Goal: Information Seeking & Learning: Check status

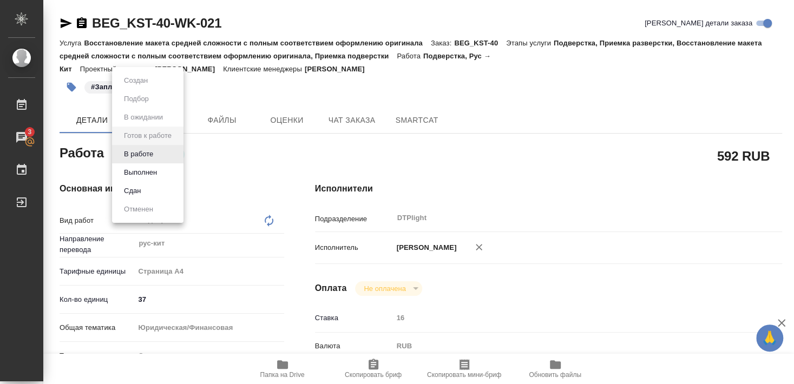
click at [146, 154] on button "В работе" at bounding box center [139, 154] width 36 height 12
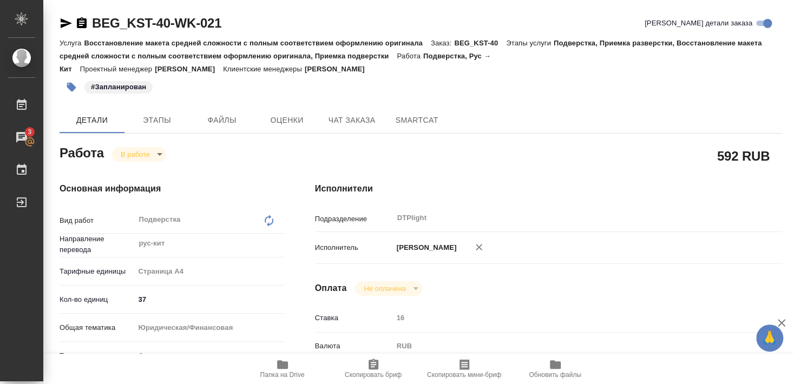
type textarea "x"
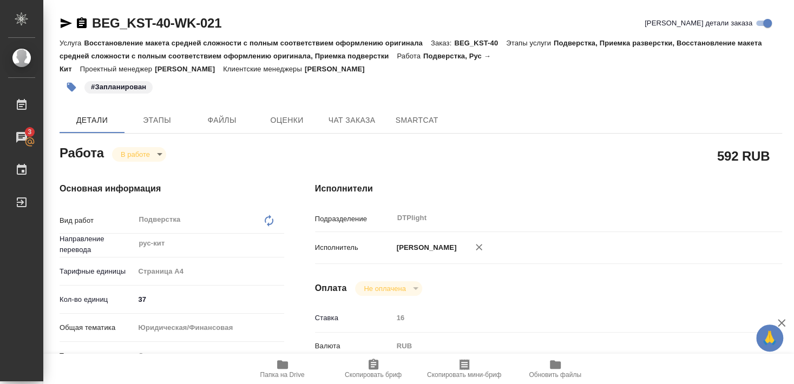
type textarea "x"
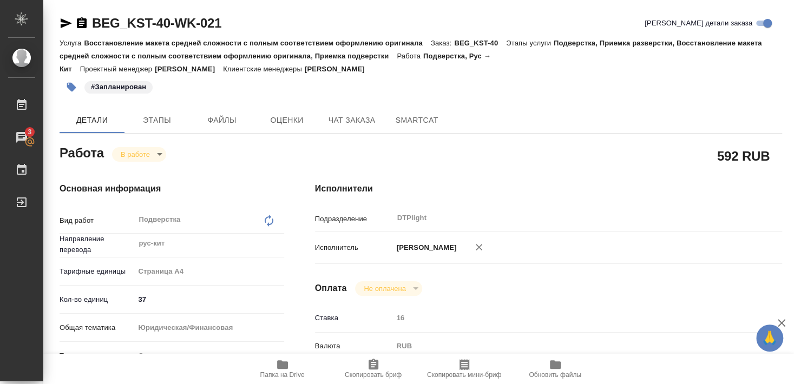
type textarea "x"
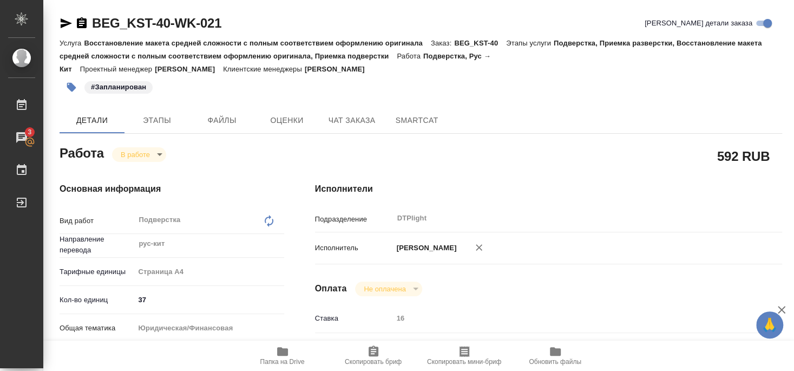
type textarea "x"
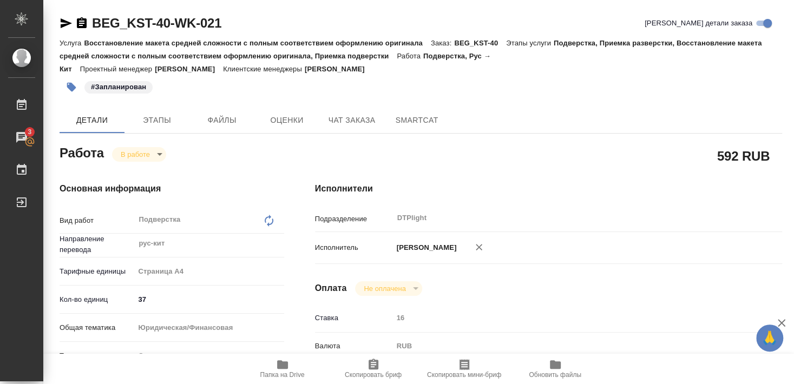
type textarea "x"
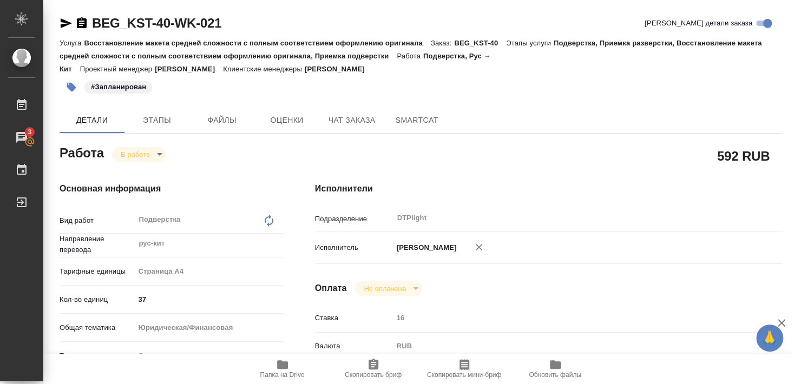
type textarea "x"
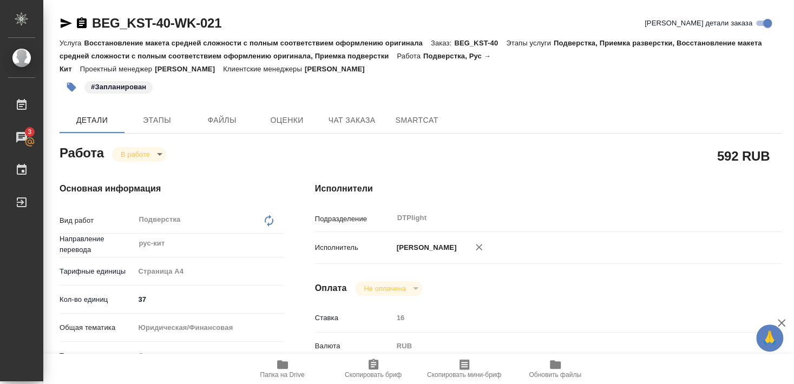
type textarea "x"
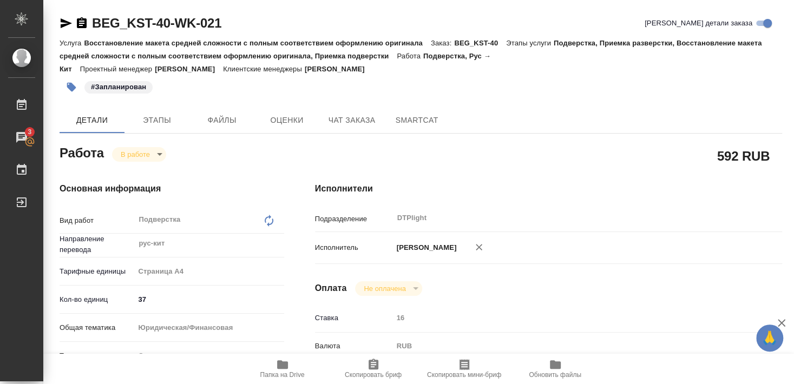
type textarea "x"
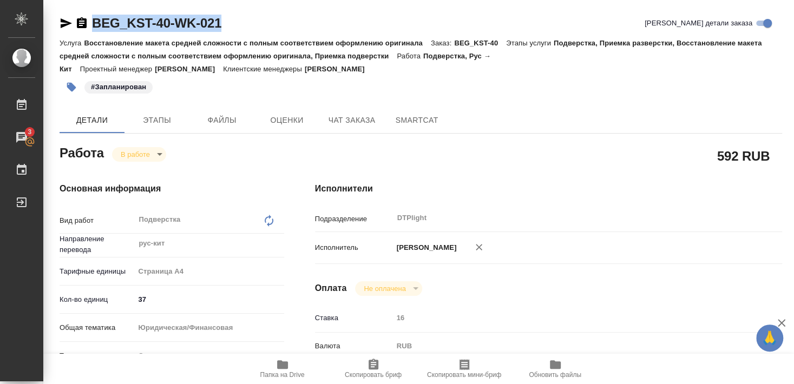
drag, startPoint x: 92, startPoint y: 31, endPoint x: 237, endPoint y: 27, distance: 144.7
click at [237, 27] on div "BEG_KST-40-WK-021 Кратко детали заказа" at bounding box center [421, 23] width 723 height 17
copy link "BEG_KST-40-WK-021"
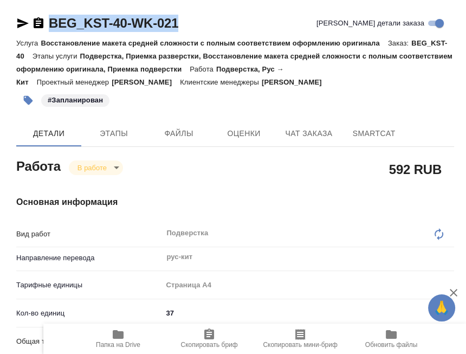
type textarea "x"
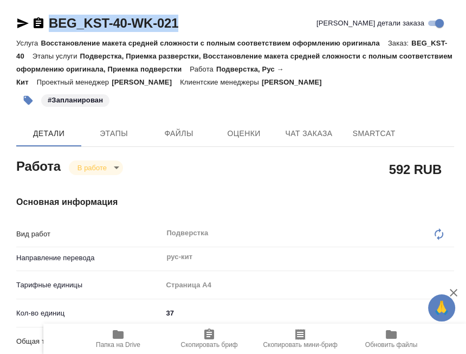
click at [88, 47] on p "Восстановление макета средней сложности с полным соответствием оформлению ориги…" at bounding box center [214, 43] width 347 height 8
drag, startPoint x: 48, startPoint y: 33, endPoint x: 125, endPoint y: 32, distance: 76.9
click at [125, 32] on div "BEG_KST-40-WK-021 Кратко детали заказа" at bounding box center [235, 26] width 438 height 22
copy link "BEG_KST-40"
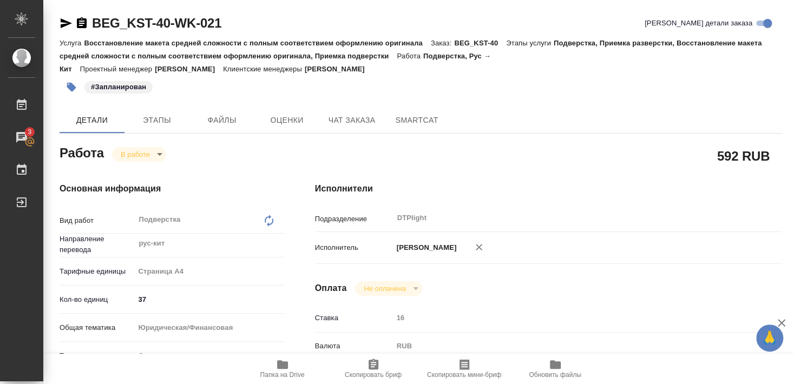
type textarea "x"
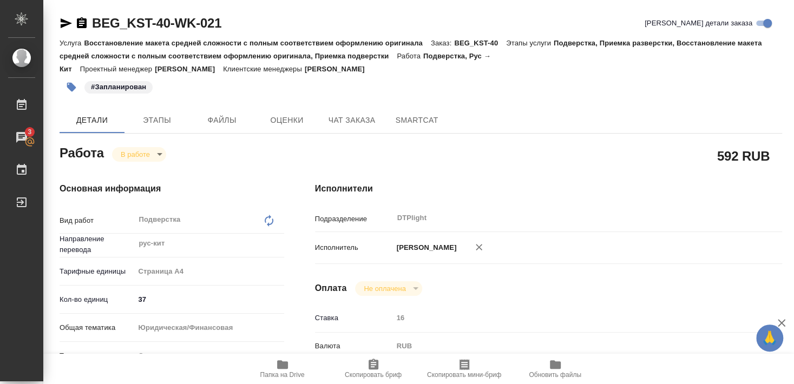
type textarea "x"
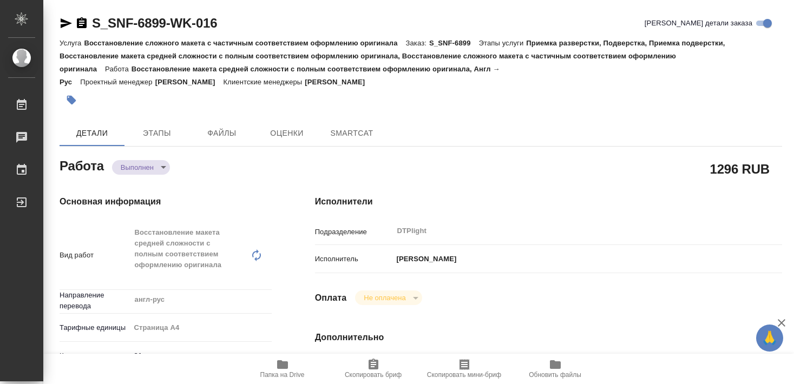
type textarea "x"
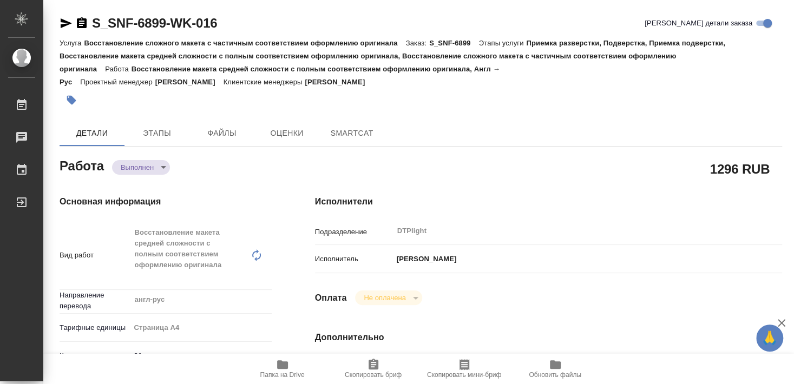
type textarea "x"
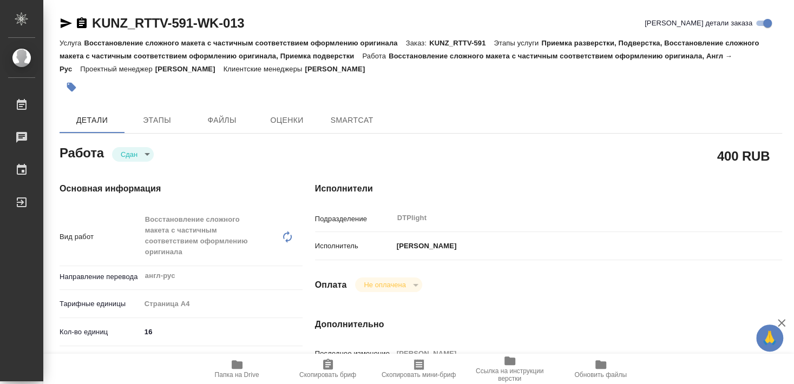
type textarea "x"
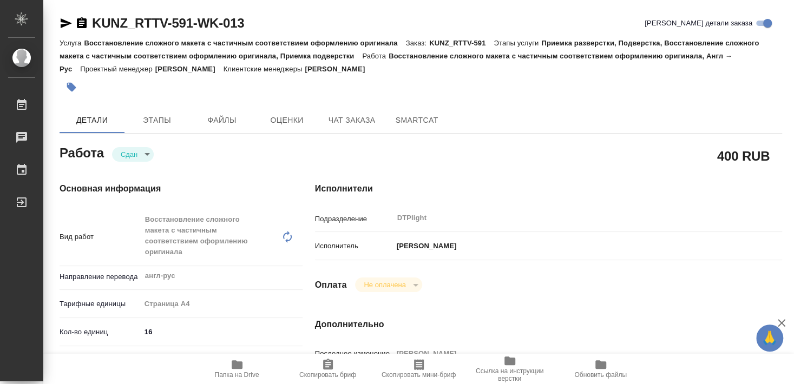
type textarea "x"
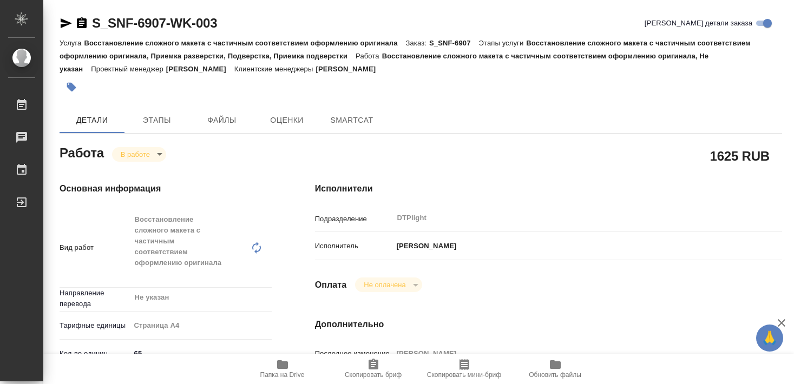
type textarea "x"
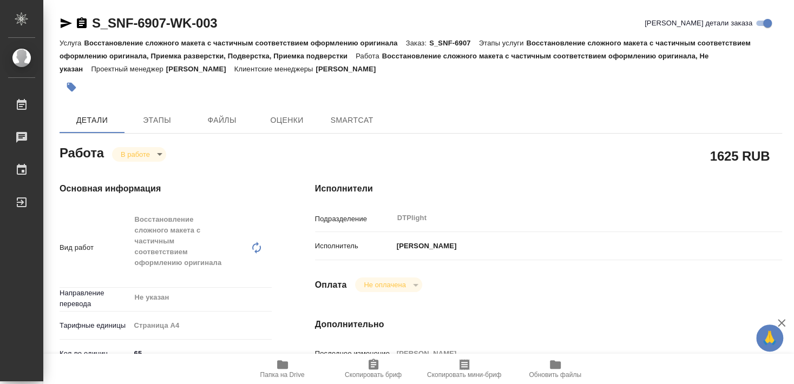
type textarea "x"
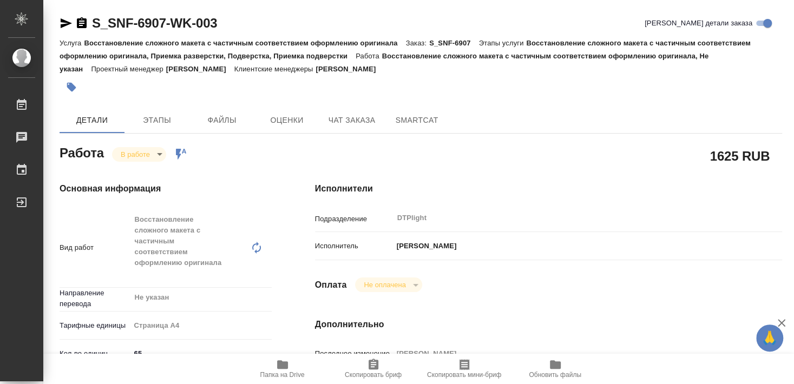
type textarea "x"
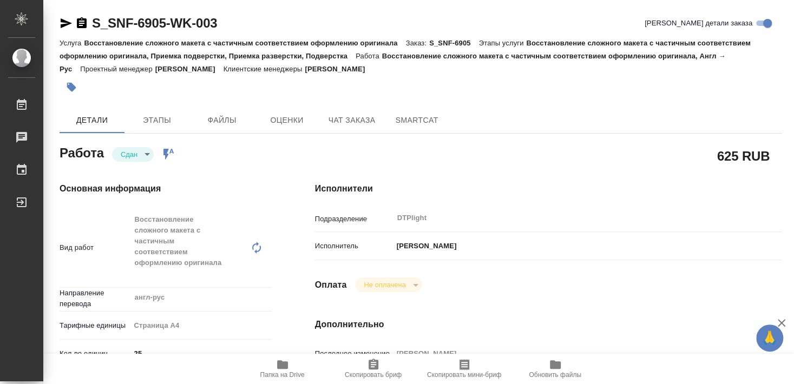
type textarea "x"
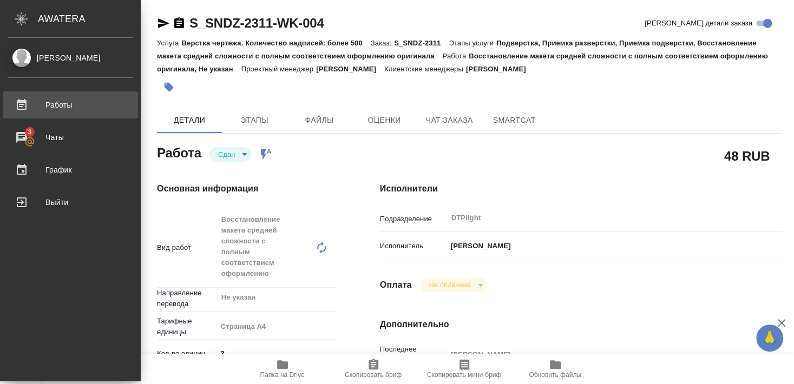
click at [65, 101] on div "Работы" at bounding box center [70, 105] width 125 height 16
